Goal: Transaction & Acquisition: Purchase product/service

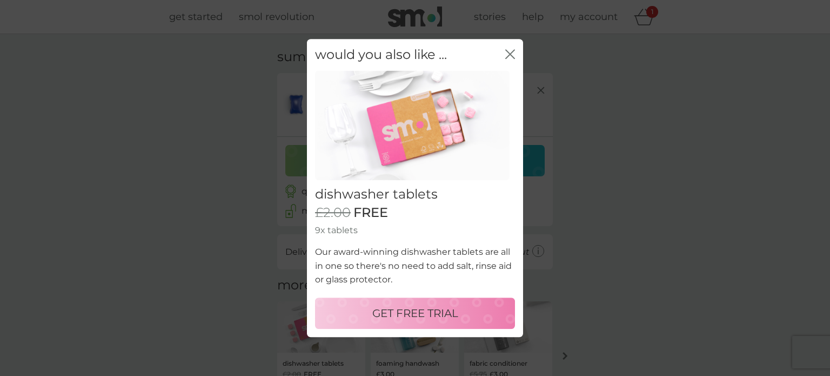
click at [415, 313] on p "GET FREE TRIAL" at bounding box center [415, 312] width 86 height 17
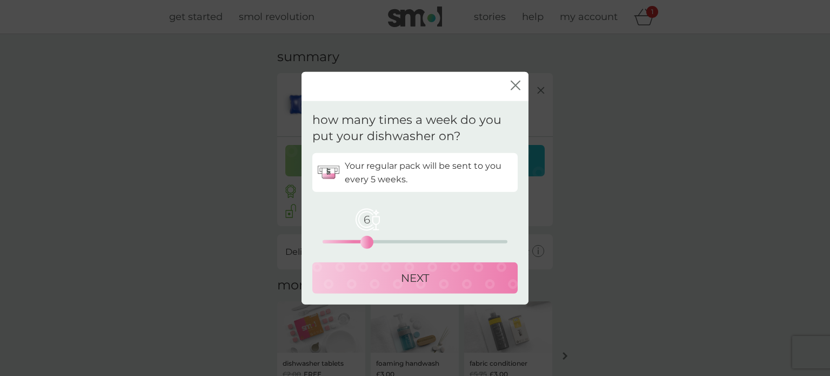
drag, startPoint x: 325, startPoint y: 240, endPoint x: 370, endPoint y: 232, distance: 45.0
click at [369, 240] on div "6" at bounding box center [367, 242] width 4 height 4
click at [413, 278] on p "NEXT" at bounding box center [415, 277] width 28 height 17
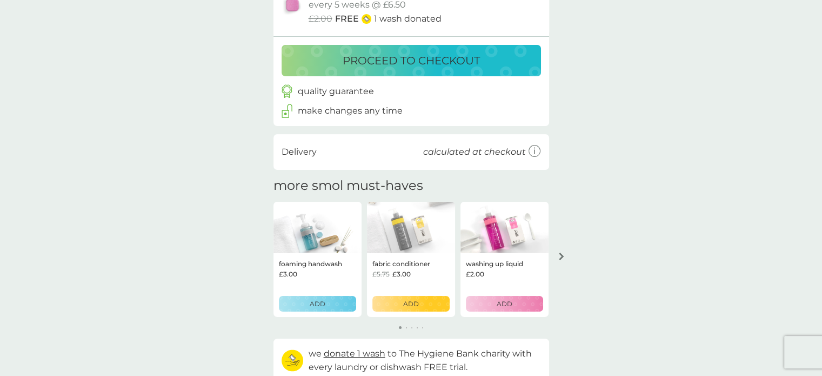
scroll to position [157, 0]
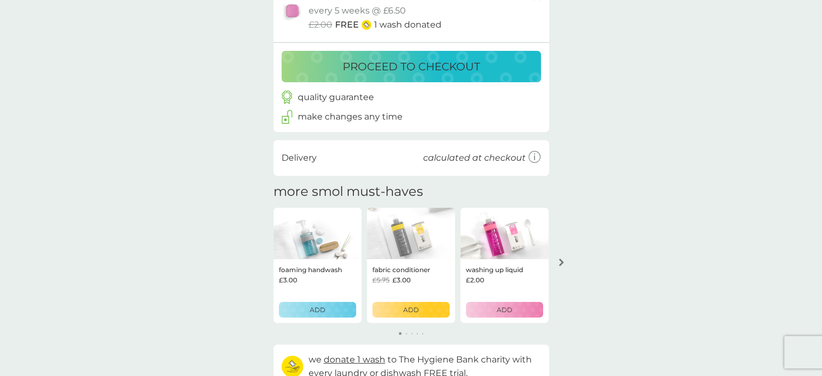
click at [401, 62] on p "proceed to checkout" at bounding box center [411, 66] width 137 height 17
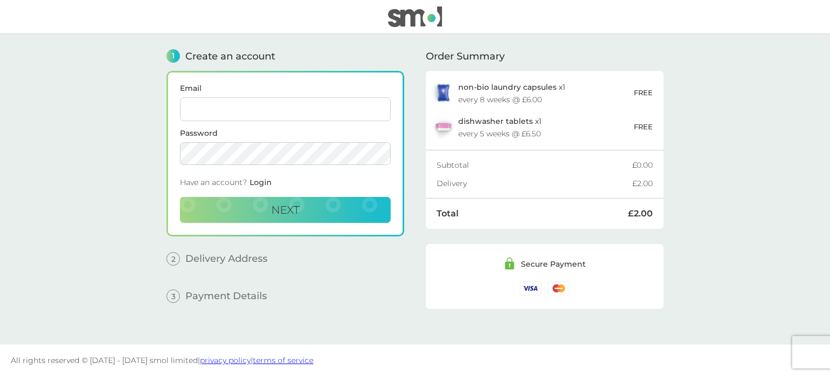
click at [245, 99] on input "Email" at bounding box center [285, 109] width 211 height 24
type input "[EMAIL_ADDRESS][PERSON_NAME][DOMAIN_NAME]"
click at [289, 211] on span "Next" at bounding box center [285, 209] width 28 height 13
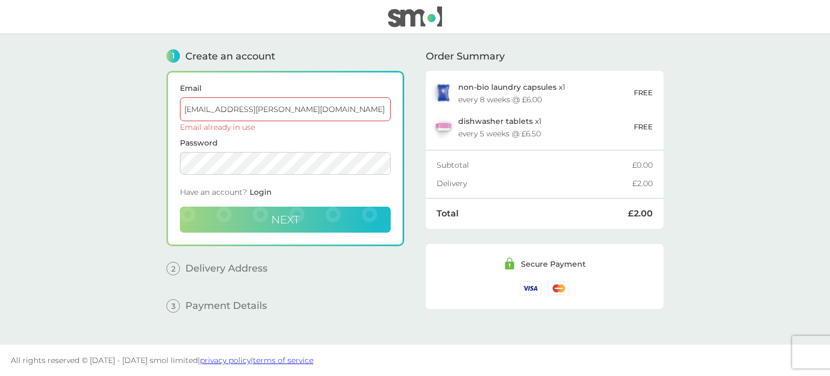
click at [260, 189] on span "Login" at bounding box center [261, 192] width 22 height 10
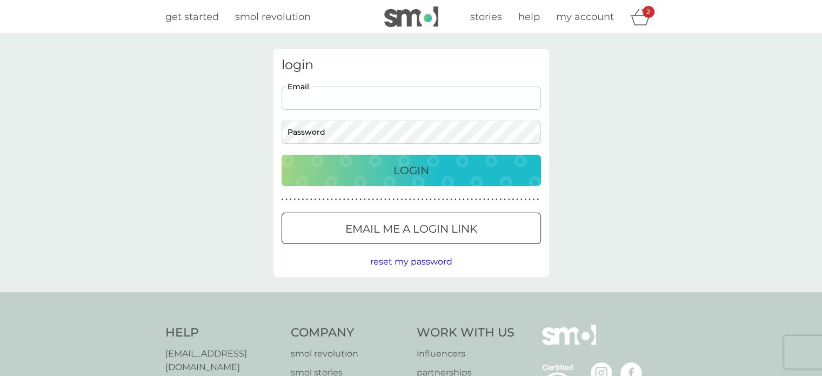
click at [347, 99] on input "Email" at bounding box center [411, 97] width 259 height 23
type input "[EMAIL_ADDRESS][PERSON_NAME][DOMAIN_NAME]"
click at [410, 172] on p "Login" at bounding box center [411, 170] width 36 height 17
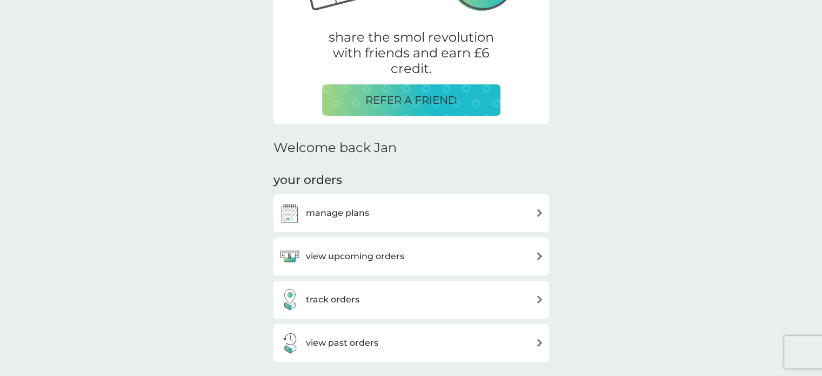
scroll to position [216, 0]
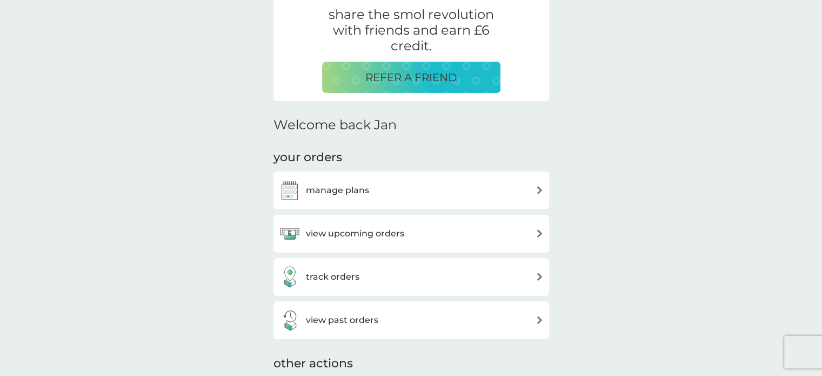
click at [536, 236] on img at bounding box center [540, 233] width 8 height 8
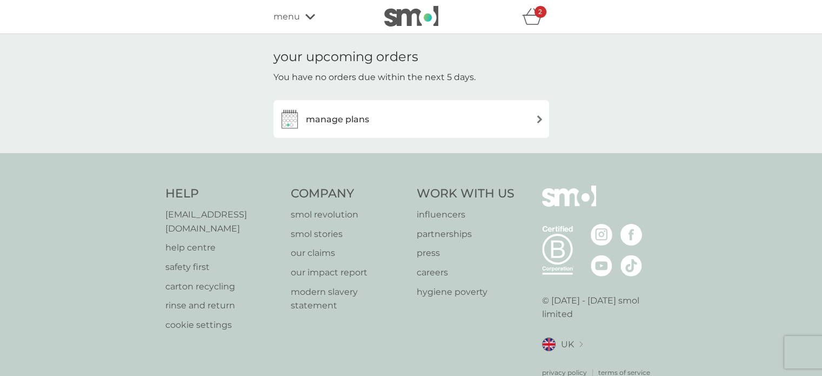
click at [420, 118] on div "manage plans" at bounding box center [411, 119] width 265 height 22
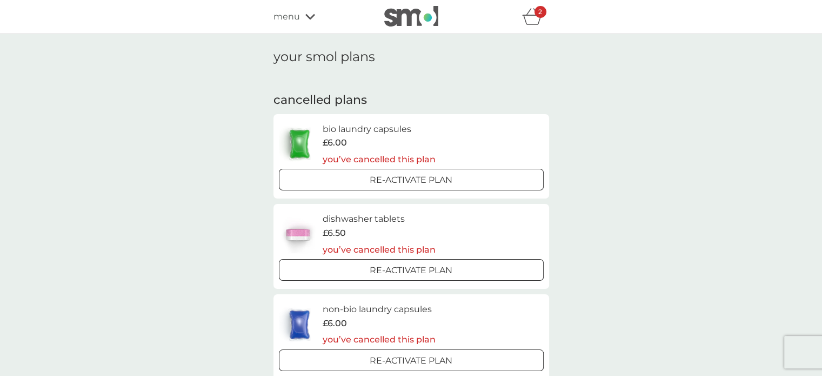
click at [398, 269] on div at bounding box center [398, 269] width 6 height 6
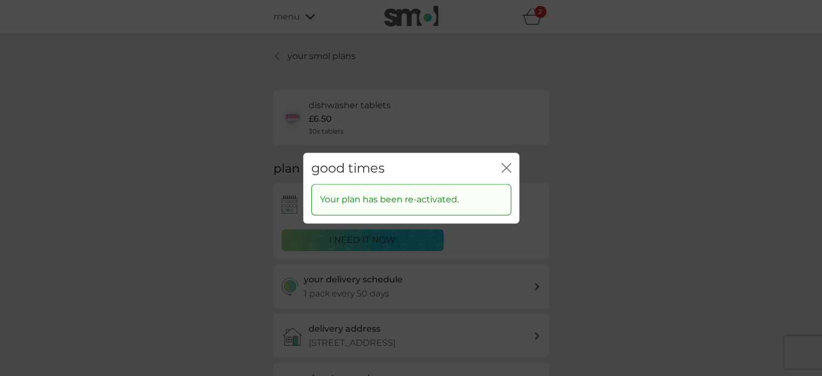
click at [507, 168] on icon "close" at bounding box center [508, 167] width 4 height 9
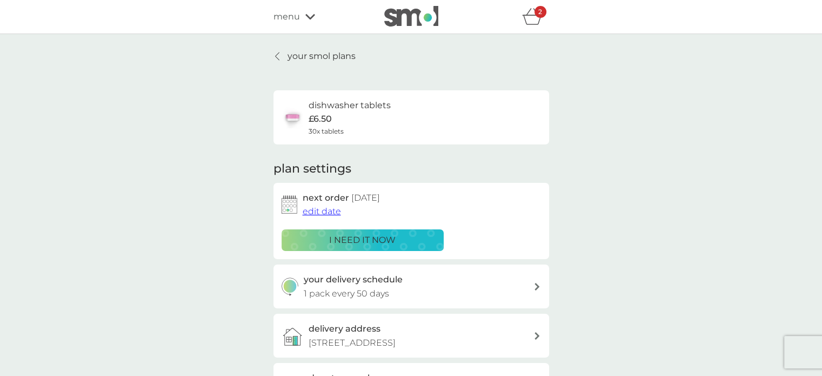
click at [531, 15] on icon "basket" at bounding box center [532, 16] width 21 height 17
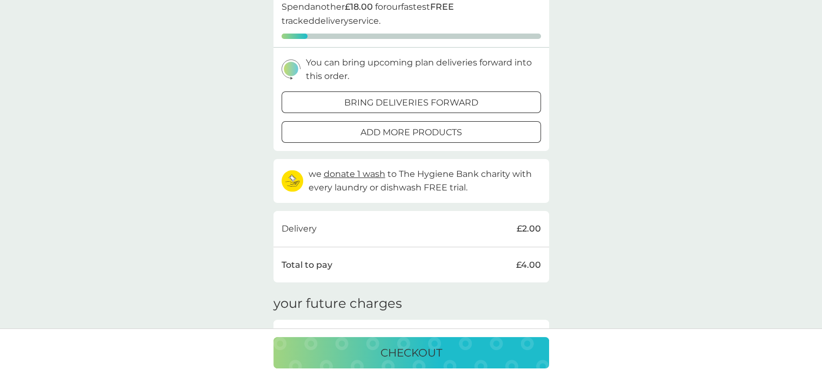
scroll to position [216, 0]
click at [404, 351] on p "checkout" at bounding box center [411, 352] width 62 height 17
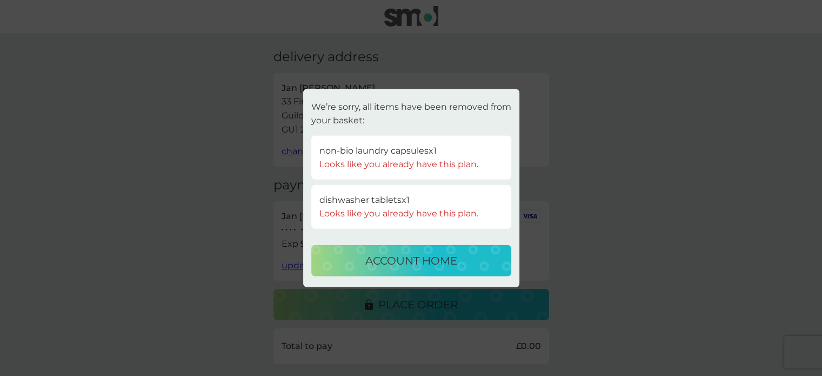
click at [404, 263] on p "account home" at bounding box center [411, 260] width 92 height 17
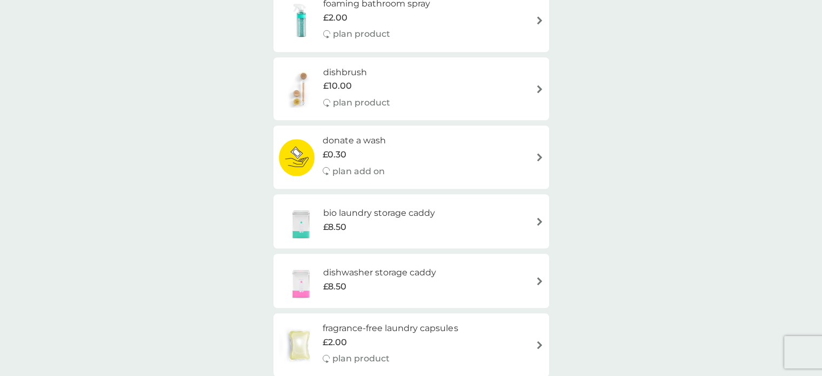
scroll to position [1081, 0]
